Goal: Information Seeking & Learning: Learn about a topic

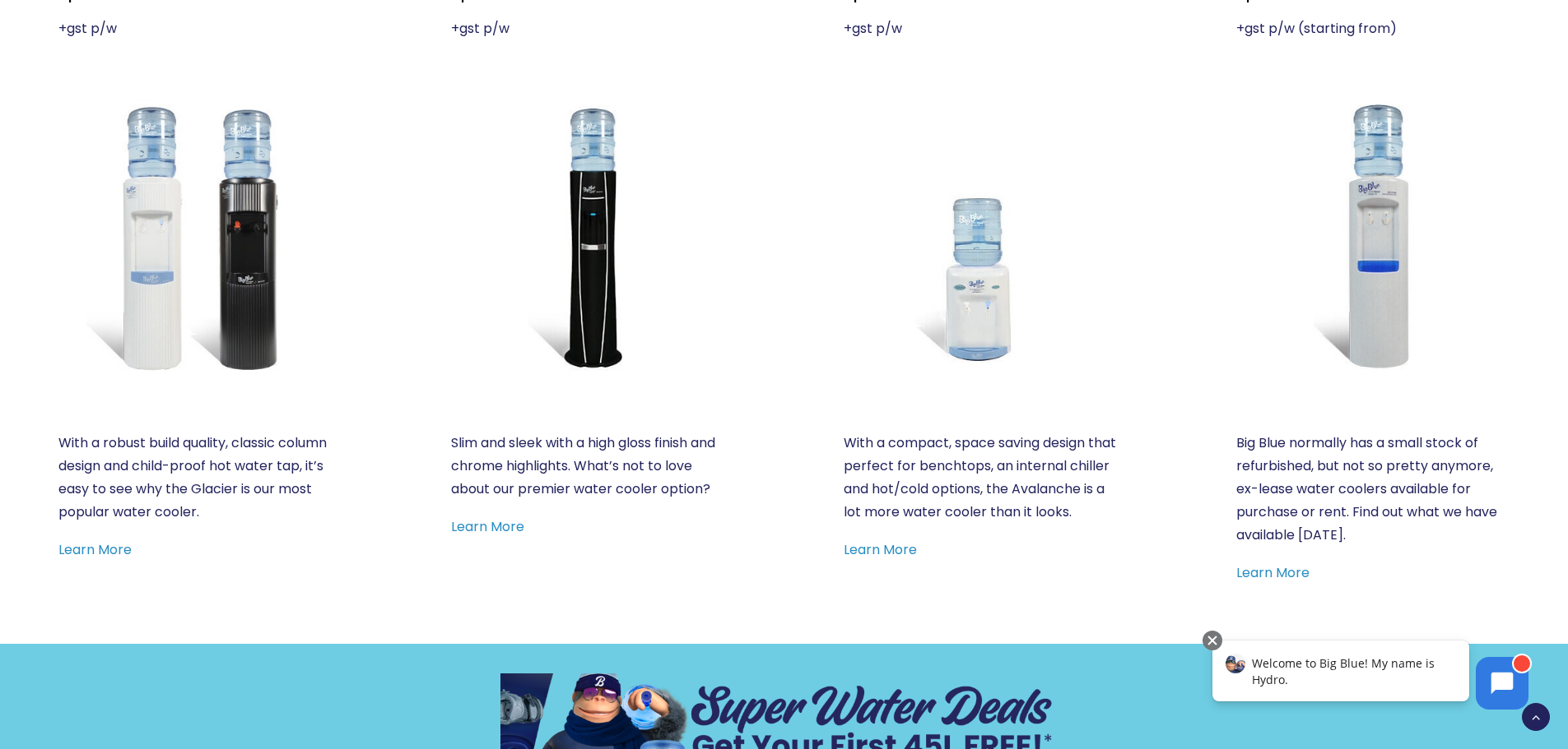
scroll to position [822, 0]
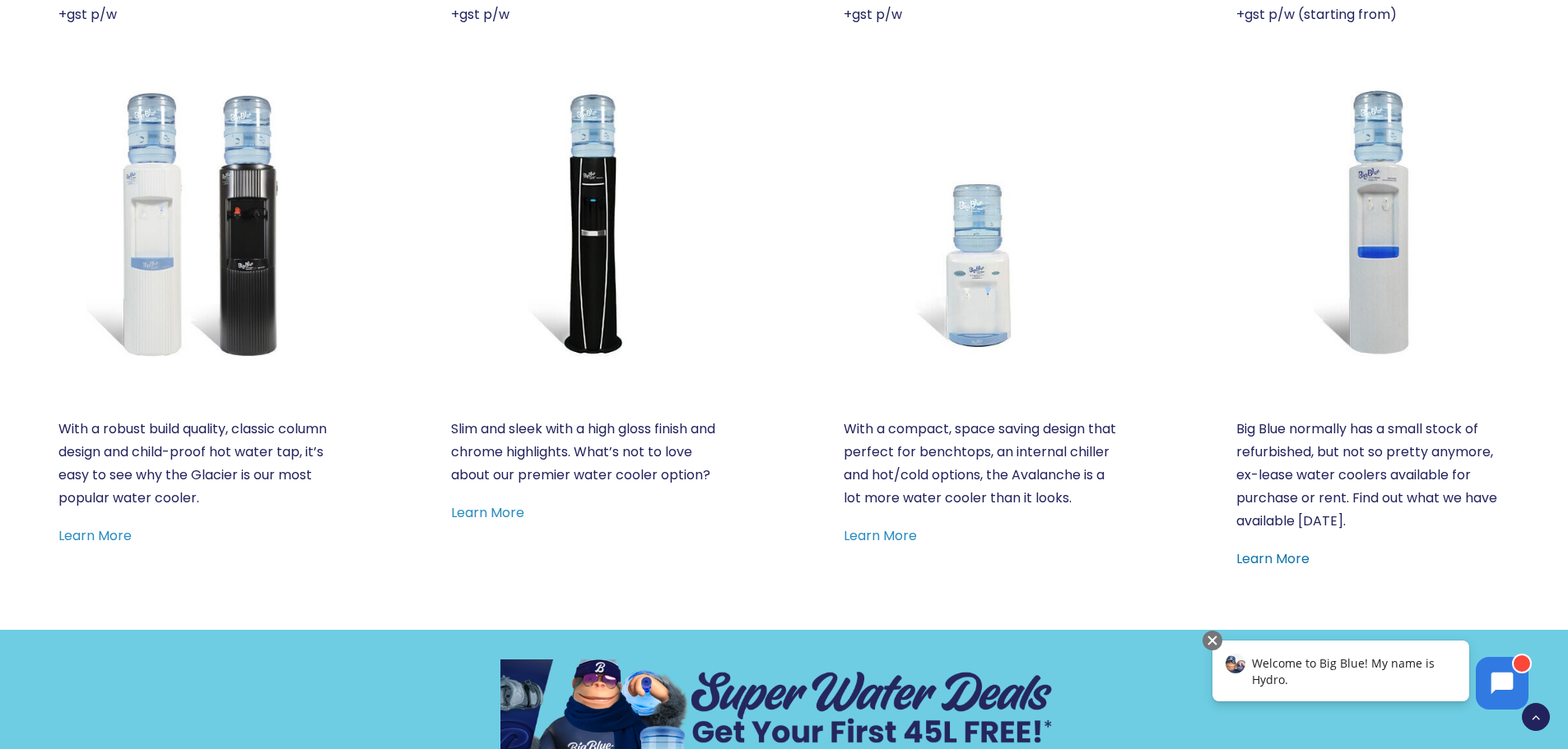
click at [1286, 552] on link "Learn More" at bounding box center [1273, 559] width 73 height 19
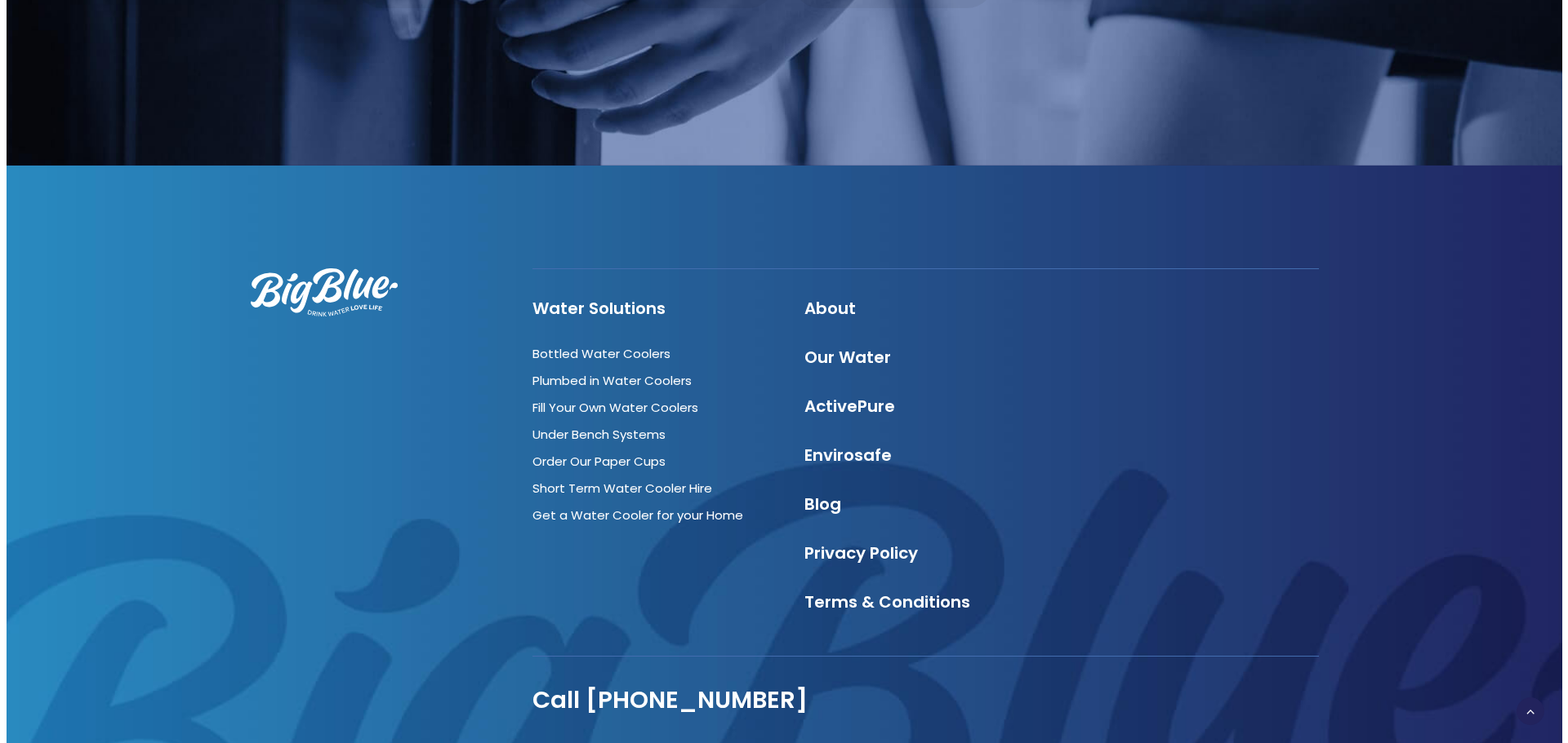
scroll to position [2922, 0]
